Goal: Transaction & Acquisition: Purchase product/service

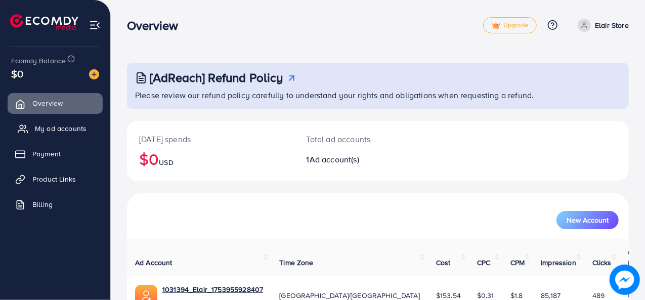
click at [68, 129] on span "My ad accounts" at bounding box center [61, 129] width 52 height 10
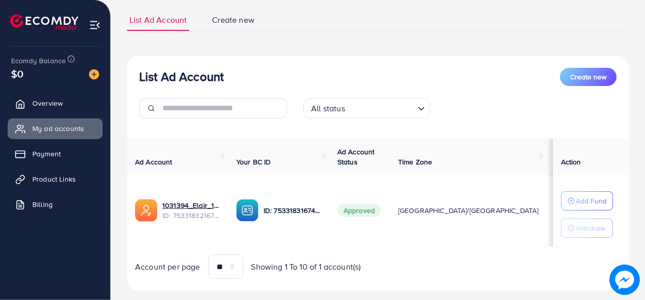
scroll to position [33, 0]
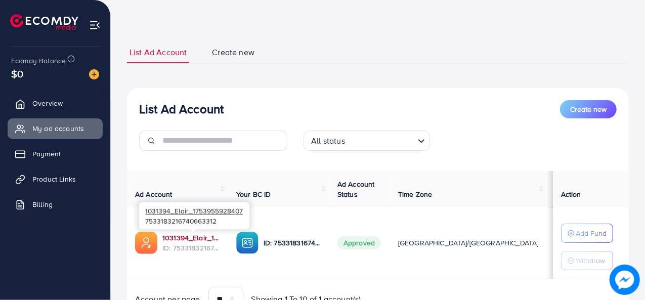
click at [198, 238] on link "1031394_Elair_1753955928407" at bounding box center [191, 238] width 58 height 10
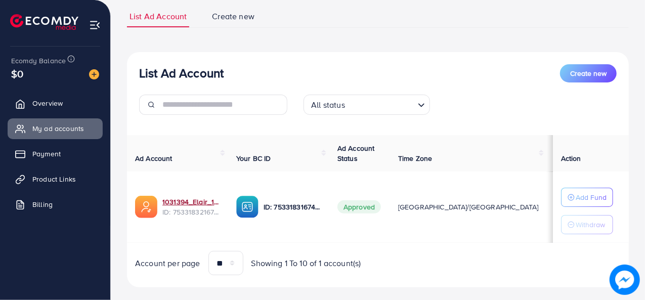
scroll to position [84, 0]
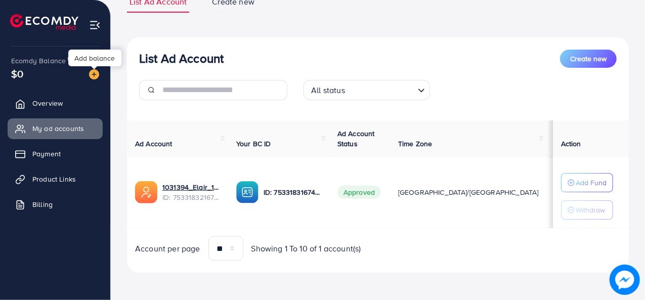
click at [93, 74] on img at bounding box center [94, 74] width 10 height 10
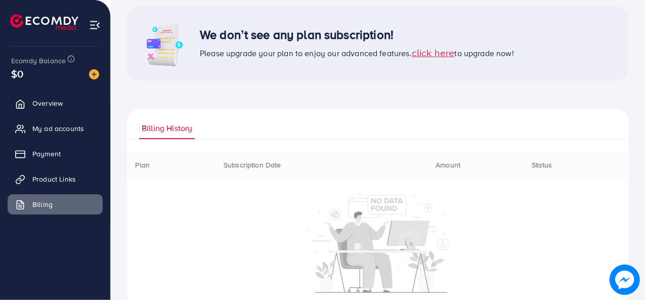
scroll to position [61, 0]
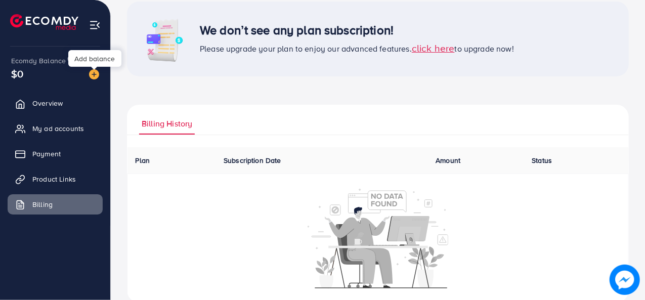
click at [96, 76] on img at bounding box center [94, 74] width 10 height 10
click at [431, 41] on span "click here" at bounding box center [433, 48] width 43 height 14
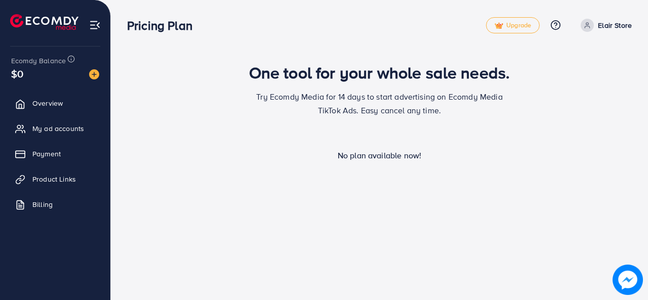
click at [373, 158] on div "No plan available now!" at bounding box center [379, 156] width 505 height 12
click at [39, 204] on span "Billing" at bounding box center [45, 204] width 20 height 10
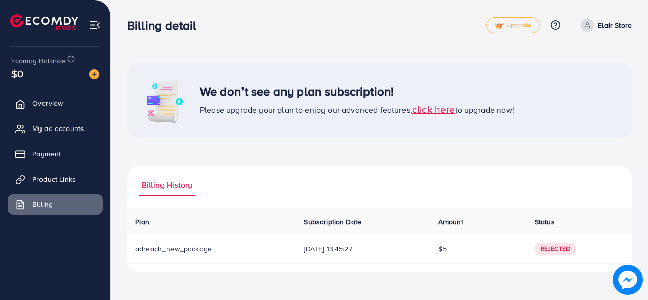
click at [438, 106] on span "click here" at bounding box center [433, 109] width 43 height 14
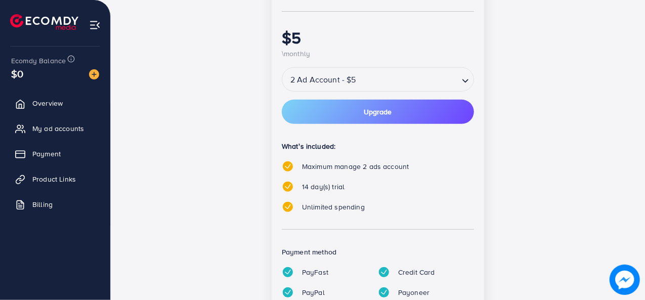
scroll to position [253, 0]
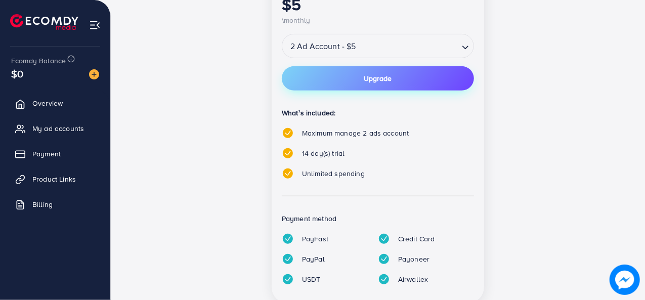
click at [375, 81] on span "Upgrade" at bounding box center [378, 78] width 28 height 7
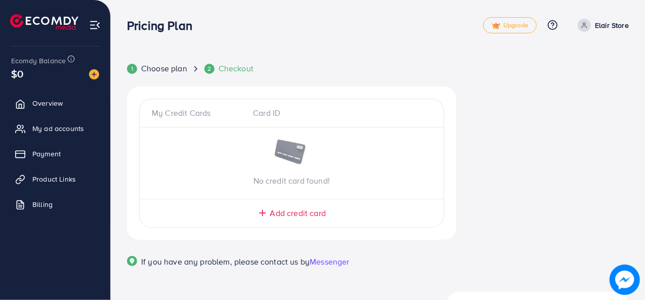
scroll to position [31, 0]
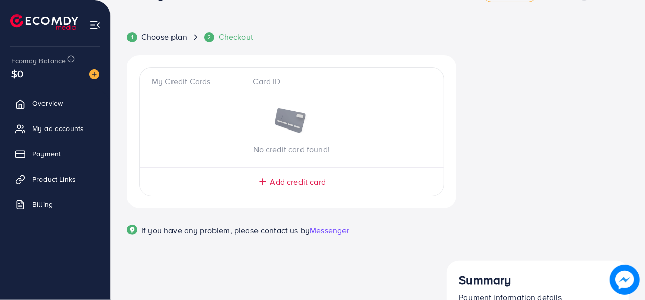
click at [282, 181] on span "Add credit card" at bounding box center [298, 182] width 56 height 12
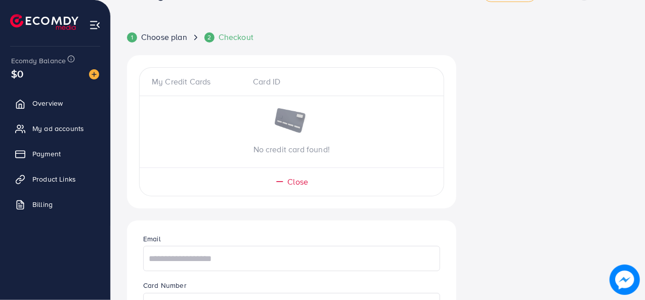
scroll to position [82, 0]
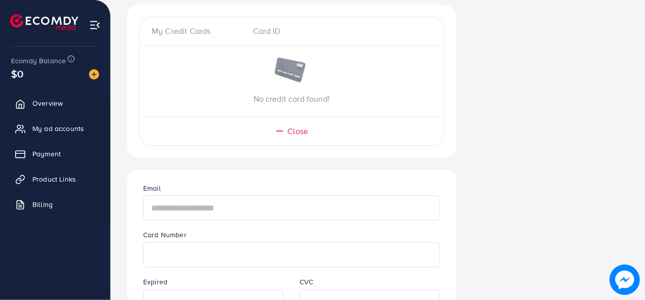
click at [177, 207] on input "text" at bounding box center [291, 207] width 297 height 25
paste input "**********"
type input "**********"
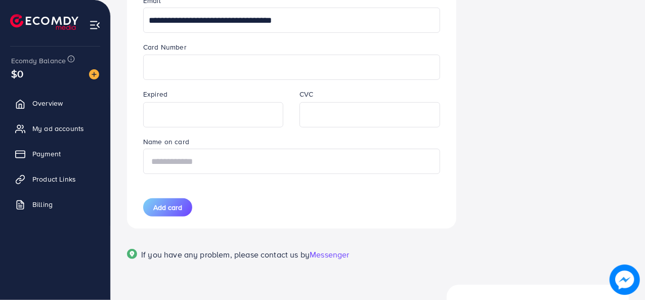
click at [196, 161] on input "text" at bounding box center [291, 161] width 297 height 25
type input "**********"
click at [183, 201] on button "Add card" at bounding box center [167, 207] width 49 height 18
click at [172, 212] on button "Add card" at bounding box center [167, 207] width 49 height 18
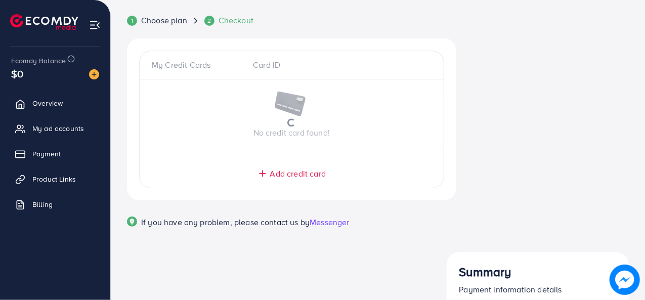
scroll to position [31, 0]
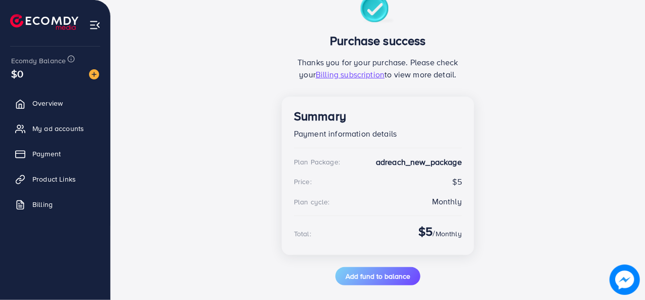
scroll to position [101, 0]
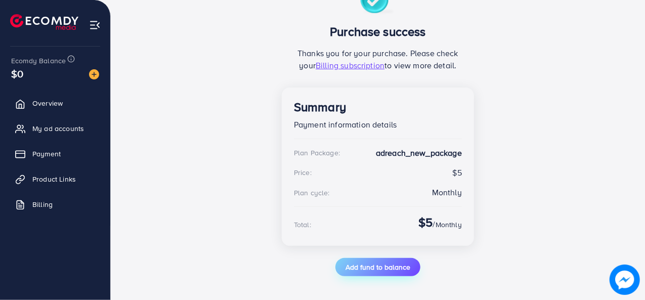
click at [361, 266] on span "Add fund to balance" at bounding box center [378, 267] width 65 height 10
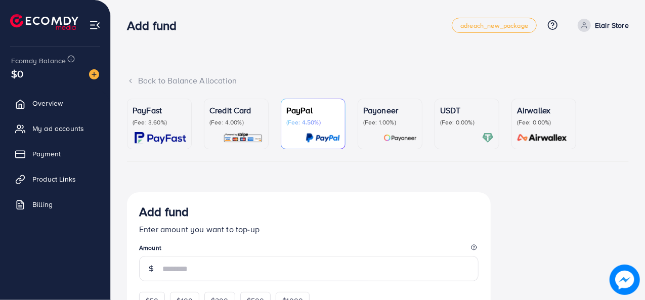
click at [373, 126] on div "Payoneer (Fee: 1.00%)" at bounding box center [390, 123] width 54 height 39
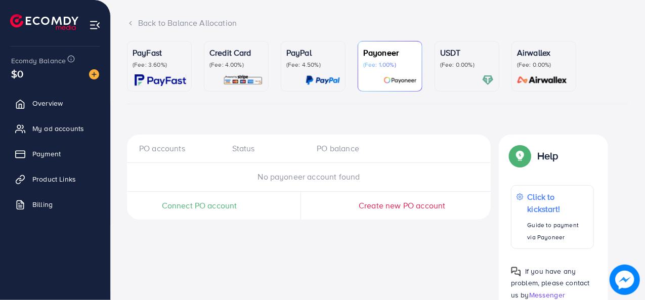
scroll to position [86, 0]
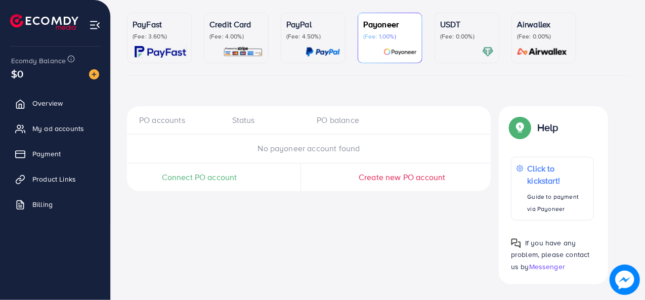
click at [212, 178] on span "Connect PO account" at bounding box center [199, 178] width 75 height 12
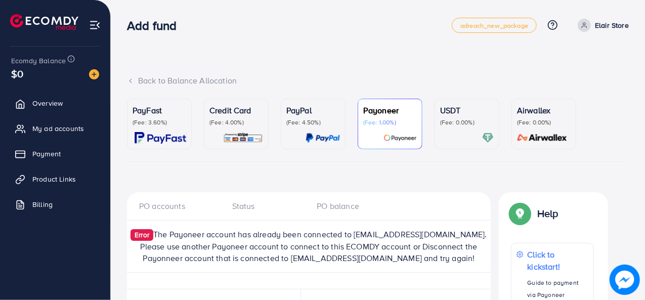
scroll to position [86, 0]
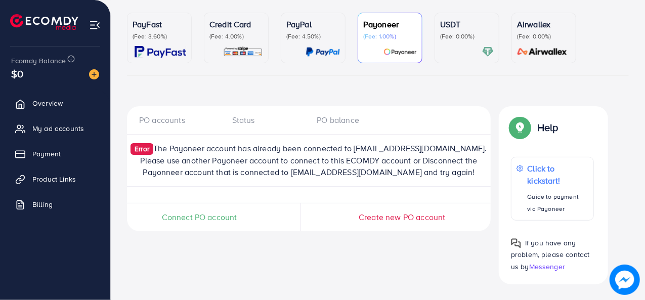
scroll to position [51, 0]
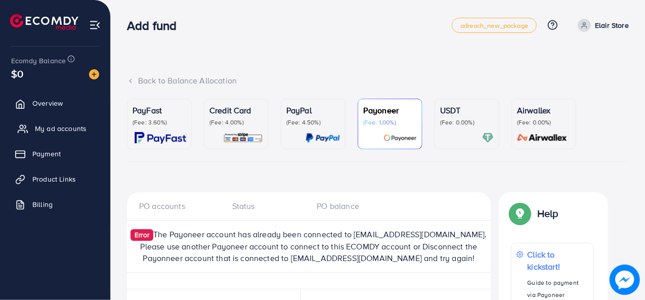
click at [75, 131] on span "My ad accounts" at bounding box center [61, 129] width 52 height 10
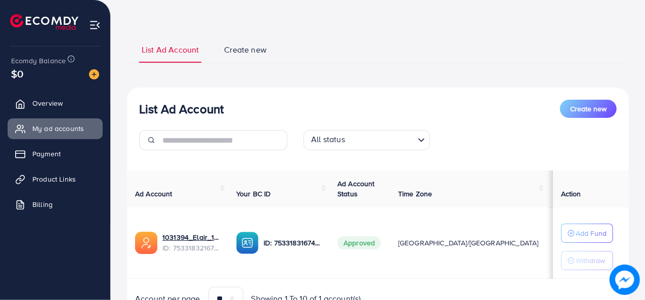
scroll to position [89, 0]
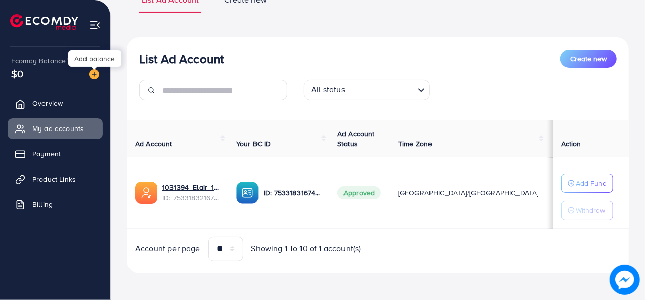
click at [93, 75] on img at bounding box center [94, 74] width 10 height 10
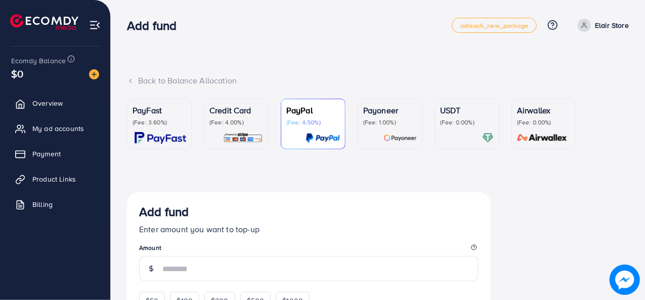
click at [400, 124] on p "(Fee: 1.00%)" at bounding box center [390, 122] width 54 height 8
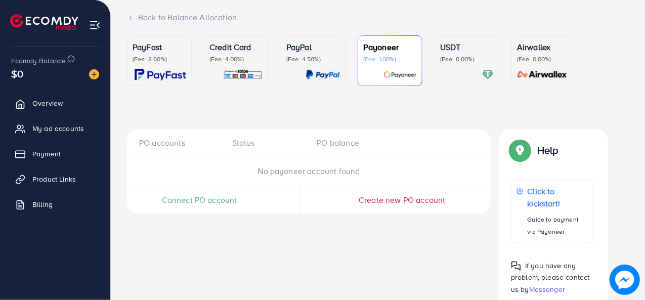
click at [249, 176] on div "PO accounts Status PO balance No payoneer account found Connect PO account Crea…" at bounding box center [309, 171] width 364 height 85
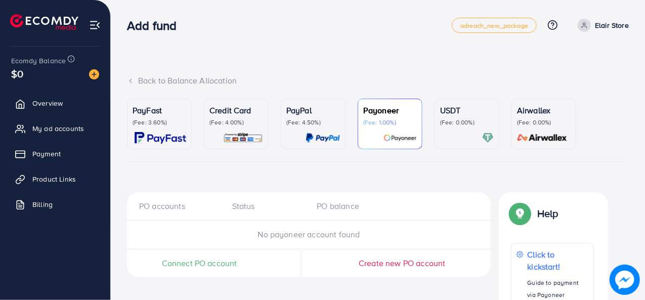
click at [220, 269] on div "Connect PO account" at bounding box center [199, 264] width 145 height 28
click at [218, 260] on span "Connect PO account" at bounding box center [199, 264] width 75 height 12
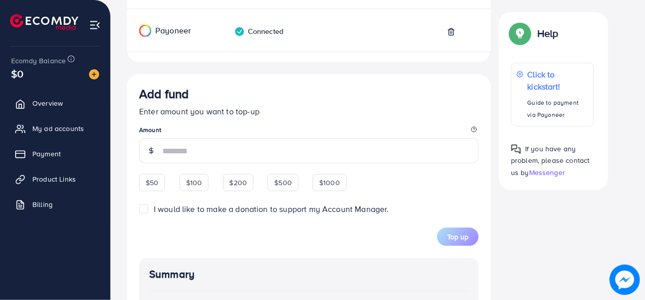
scroll to position [212, 0]
click at [153, 182] on div "$50 $100 $200 $500 $1000" at bounding box center [243, 182] width 208 height 20
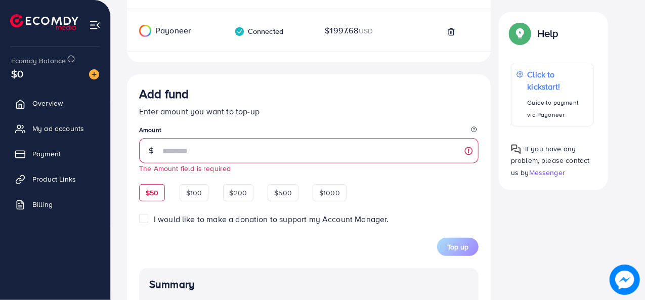
click at [160, 192] on div "$50" at bounding box center [152, 192] width 26 height 17
type input "**"
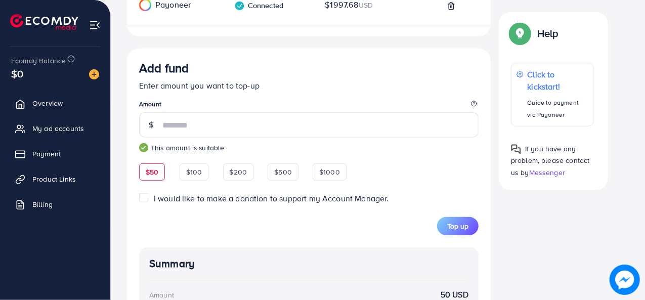
scroll to position [313, 0]
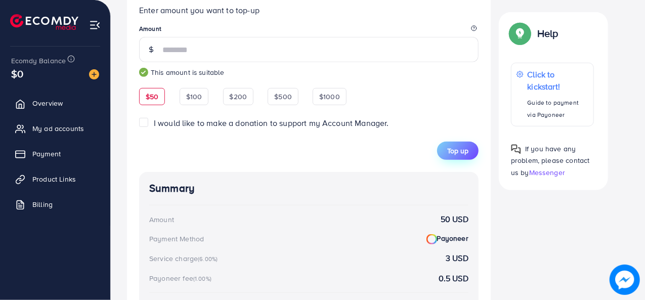
click at [453, 148] on span "Top up" at bounding box center [457, 151] width 21 height 10
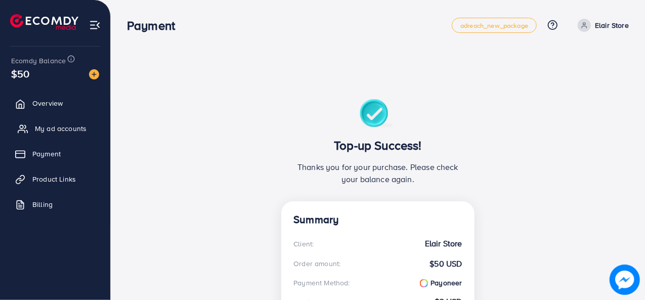
click at [51, 131] on span "My ad accounts" at bounding box center [61, 129] width 52 height 10
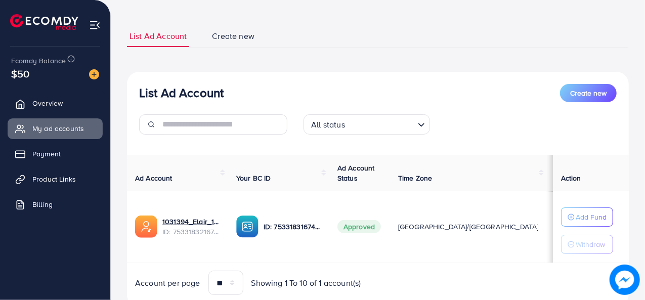
scroll to position [84, 0]
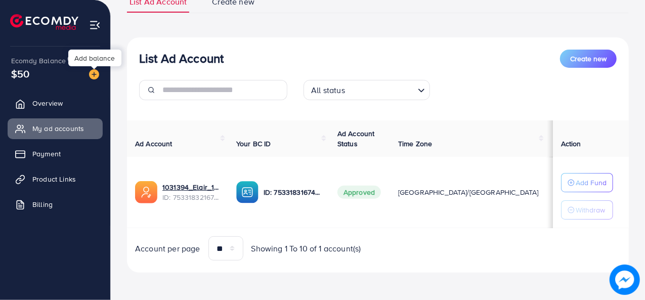
click at [95, 74] on img at bounding box center [94, 74] width 10 height 10
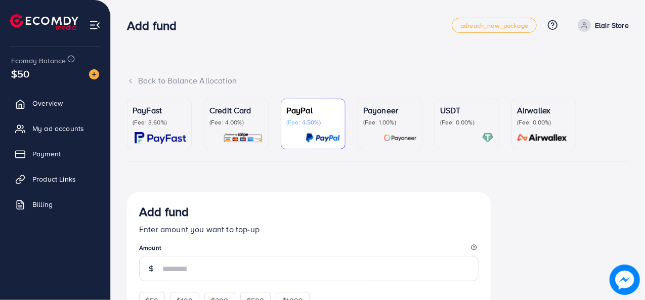
click at [398, 125] on p "(Fee: 1.00%)" at bounding box center [390, 122] width 54 height 8
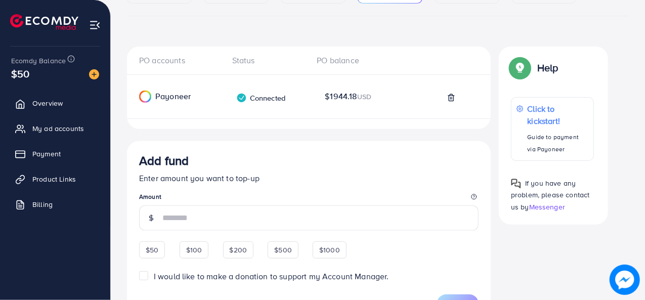
scroll to position [152, 0]
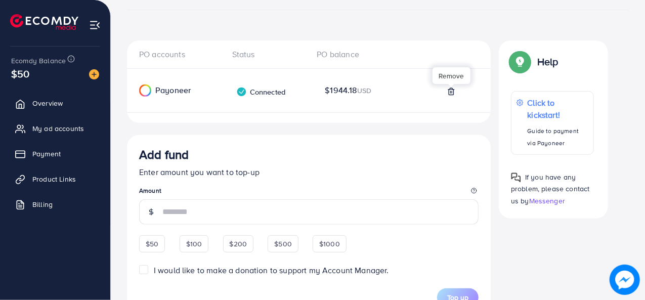
click at [451, 90] on icon at bounding box center [451, 92] width 8 height 8
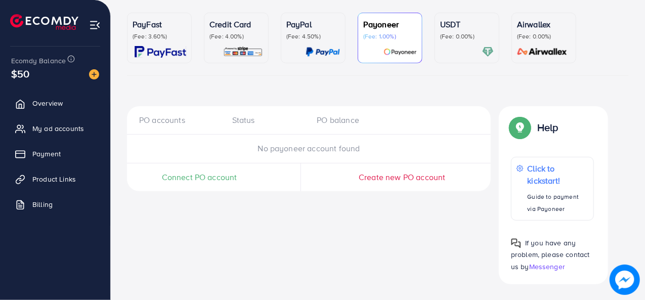
scroll to position [0, 0]
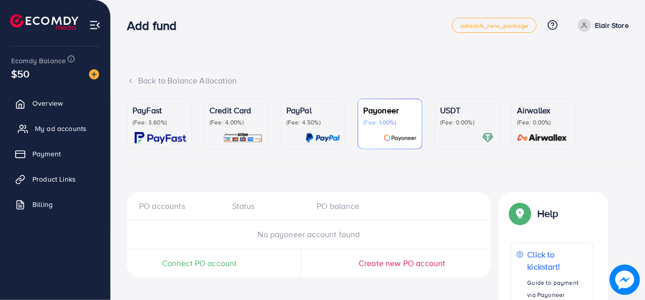
click at [78, 132] on span "My ad accounts" at bounding box center [61, 129] width 52 height 10
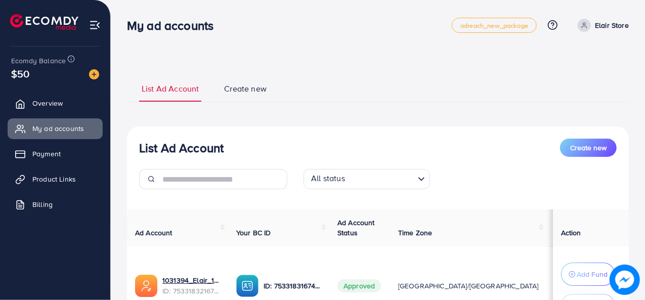
scroll to position [97, 0]
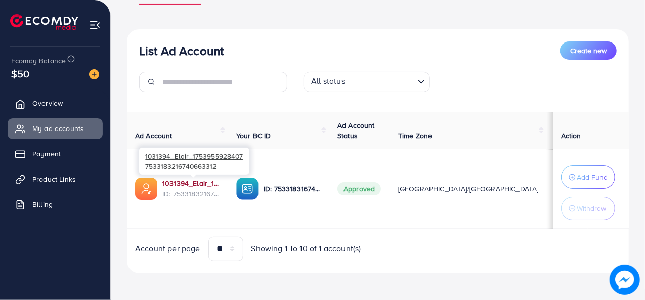
click at [190, 182] on link "1031394_Elair_1753955928407" at bounding box center [191, 183] width 58 height 10
click at [194, 180] on link "1031394_Elair_1753955928407" at bounding box center [191, 183] width 58 height 10
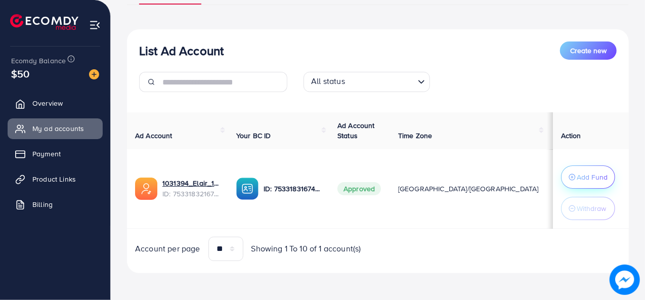
click at [561, 179] on button "Add Fund" at bounding box center [588, 177] width 54 height 23
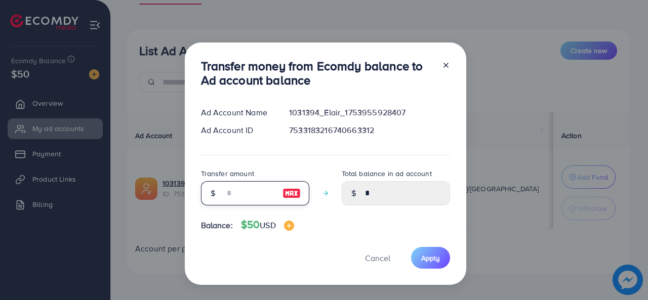
click at [242, 190] on input "number" at bounding box center [249, 193] width 51 height 24
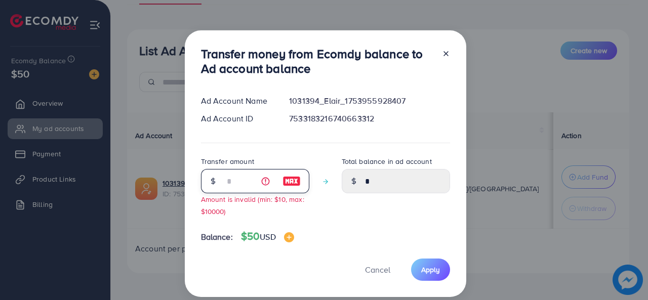
type input "**"
type input "*****"
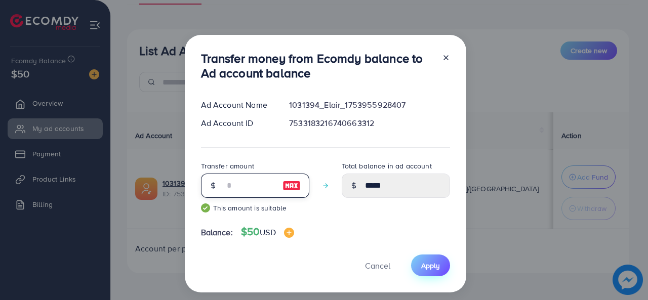
type input "**"
click at [426, 267] on span "Apply" at bounding box center [430, 266] width 19 height 10
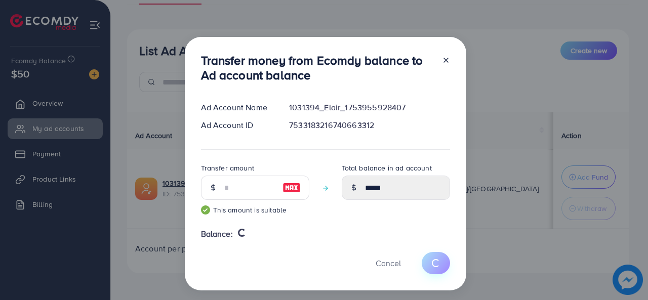
type input "*"
